Goal: Task Accomplishment & Management: Manage account settings

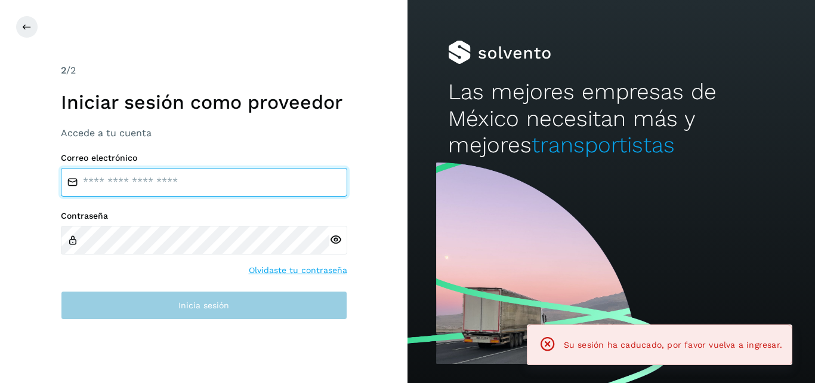
type input "**********"
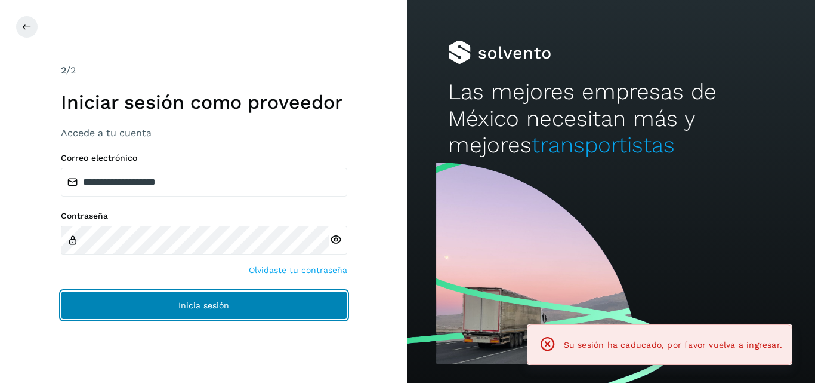
click at [188, 302] on span "Inicia sesión" at bounding box center [203, 305] width 51 height 8
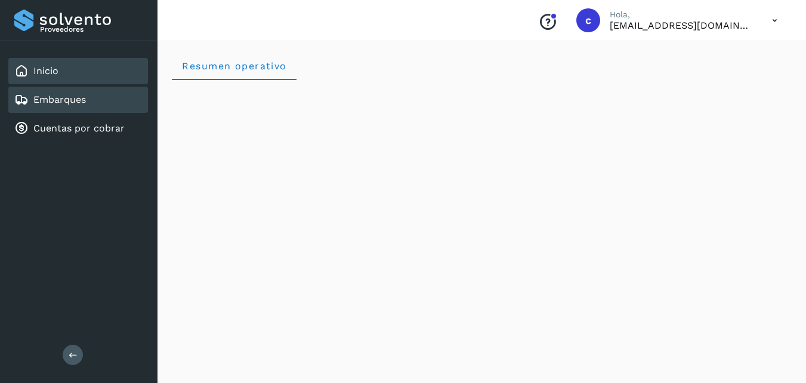
click at [80, 109] on div "Embarques" at bounding box center [78, 100] width 140 height 26
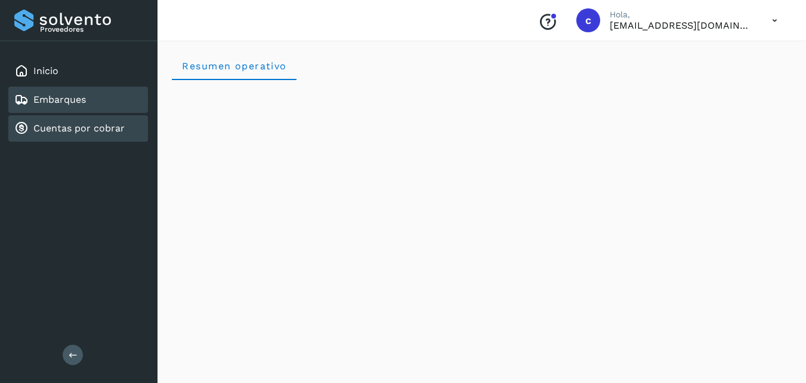
click at [84, 121] on div "Cuentas por cobrar" at bounding box center [69, 128] width 110 height 14
click at [81, 106] on div "Embarques" at bounding box center [50, 100] width 72 height 14
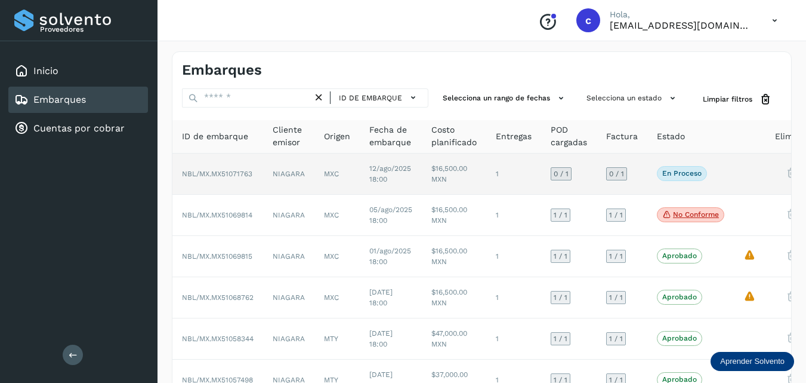
click at [676, 175] on p "En proceso" at bounding box center [681, 173] width 39 height 8
click at [676, 172] on p "En proceso" at bounding box center [681, 173] width 39 height 8
click at [675, 169] on p "En proceso" at bounding box center [681, 173] width 39 height 8
click at [236, 175] on span "NBL/MX.MX51071763" at bounding box center [217, 173] width 70 height 8
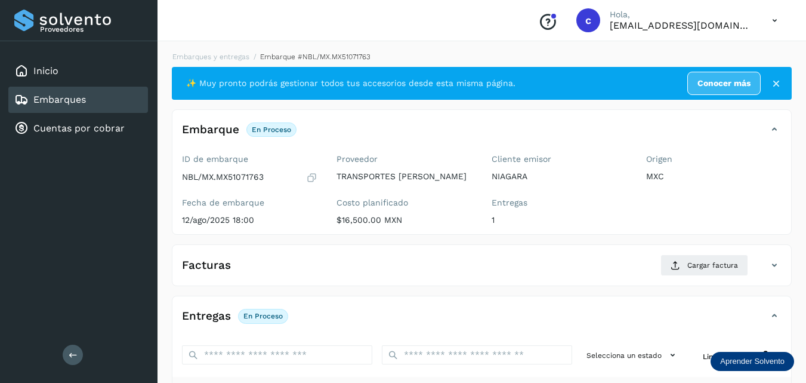
click at [703, 82] on link "Conocer más" at bounding box center [724, 83] width 73 height 23
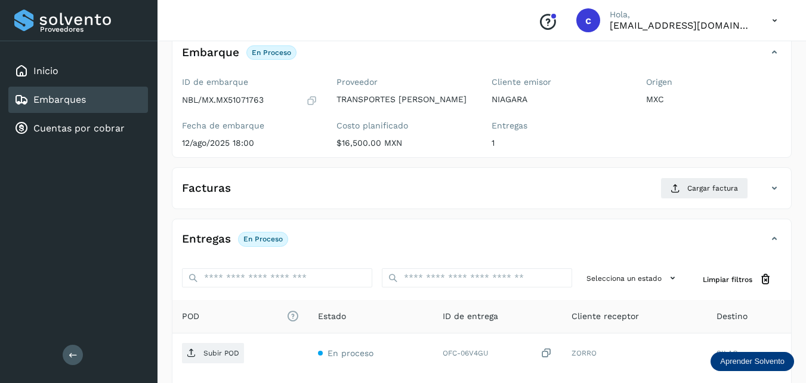
scroll to position [27, 0]
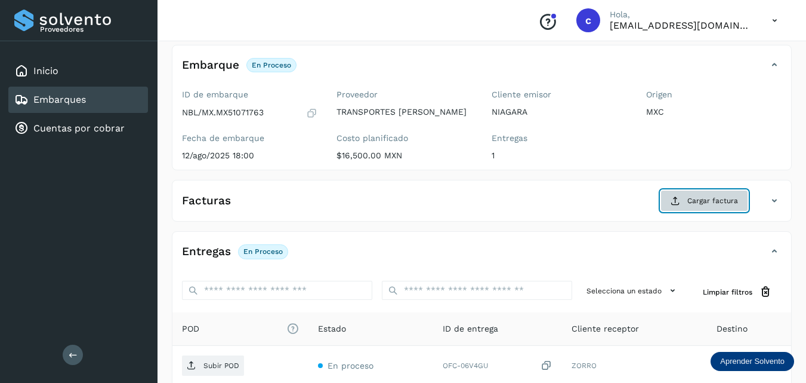
click at [708, 196] on span "Cargar factura" at bounding box center [713, 200] width 51 height 11
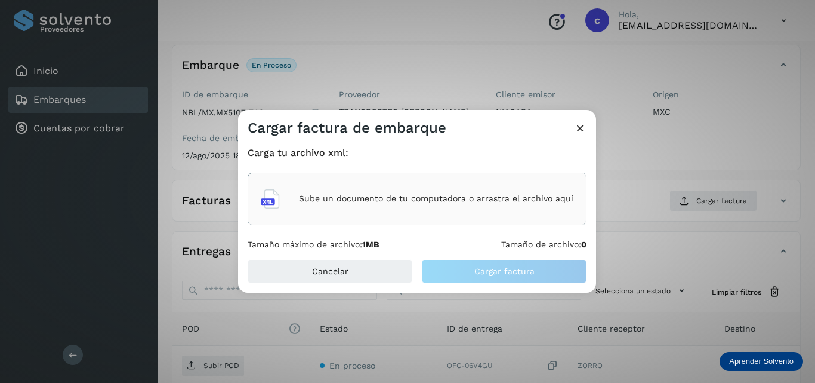
click at [356, 196] on p "Sube un documento de tu computadora o arrastra el archivo aquí" at bounding box center [436, 198] width 275 height 10
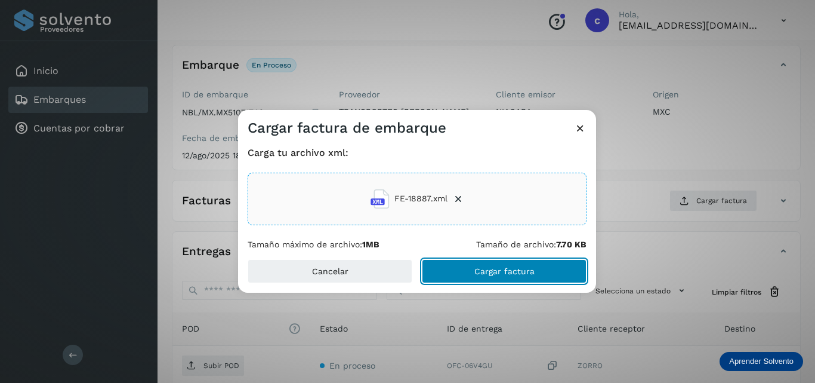
click at [497, 273] on span "Cargar factura" at bounding box center [504, 271] width 60 height 8
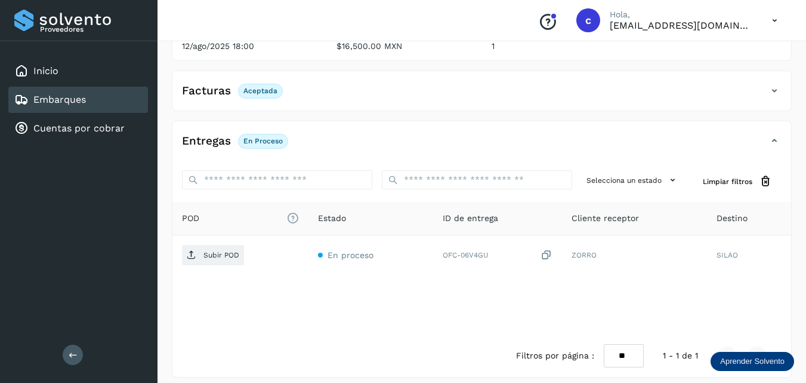
scroll to position [145, 0]
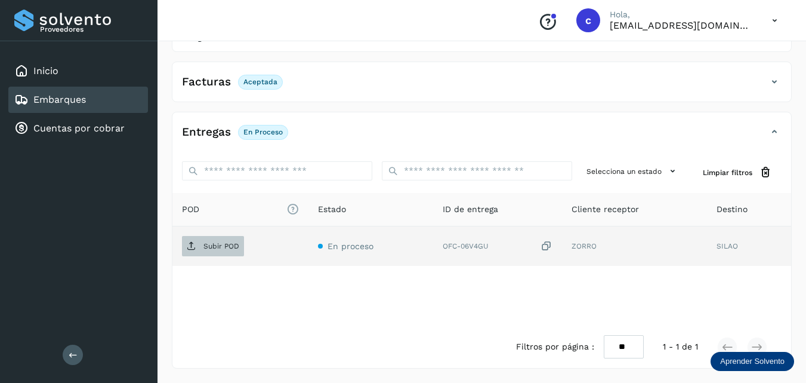
click at [226, 245] on p "Subir POD" at bounding box center [222, 246] width 36 height 8
click at [218, 248] on p "Subir POD" at bounding box center [222, 246] width 36 height 8
click at [226, 248] on p "Subir POD" at bounding box center [222, 246] width 36 height 8
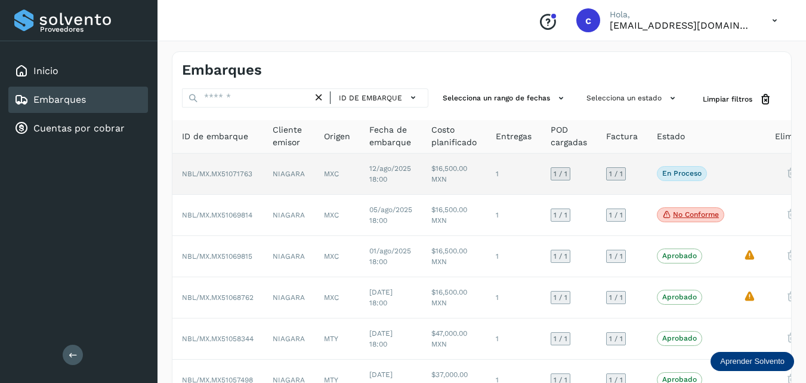
drag, startPoint x: 692, startPoint y: 167, endPoint x: 684, endPoint y: 164, distance: 8.9
click at [684, 164] on td "En proceso Verifica el estado de la factura o entregas asociadas a este embarque" at bounding box center [691, 173] width 87 height 41
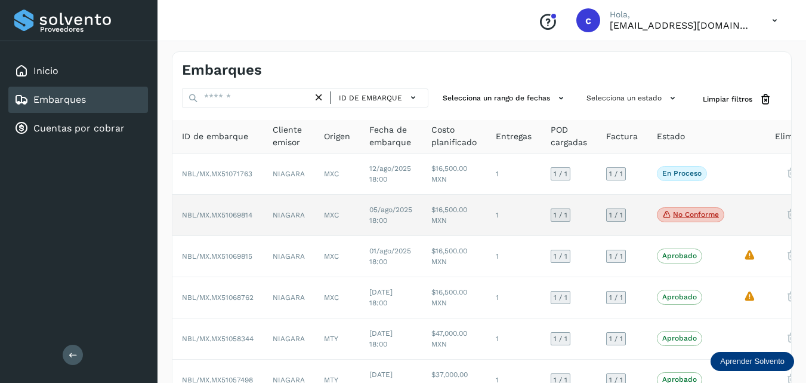
click at [699, 212] on p "No conforme" at bounding box center [696, 214] width 46 height 8
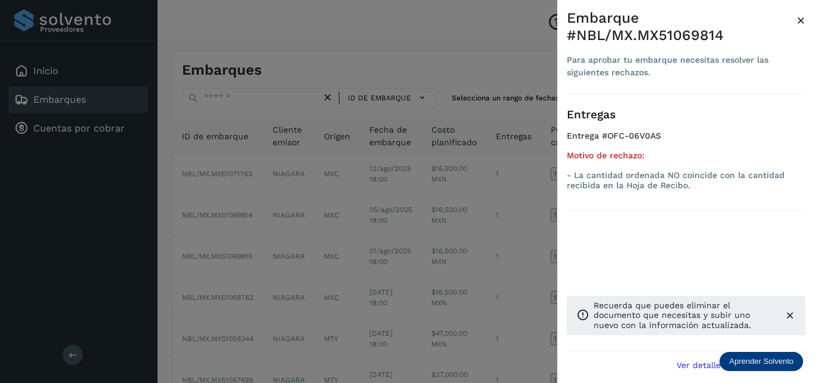
click at [339, 261] on div at bounding box center [407, 191] width 815 height 383
